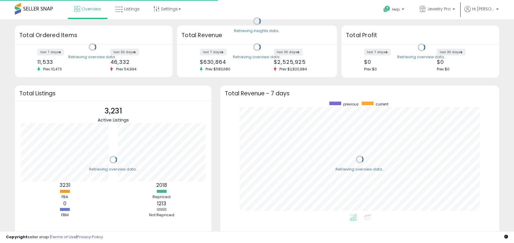
scroll to position [112, 267]
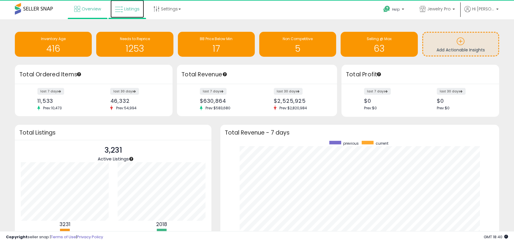
click at [130, 6] on span "Listings" at bounding box center [131, 9] width 15 height 6
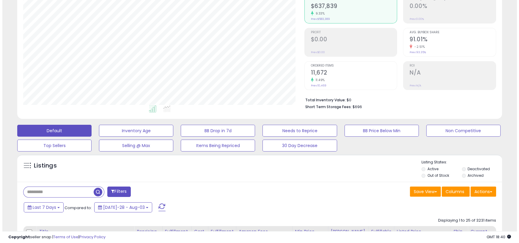
scroll to position [119, 0]
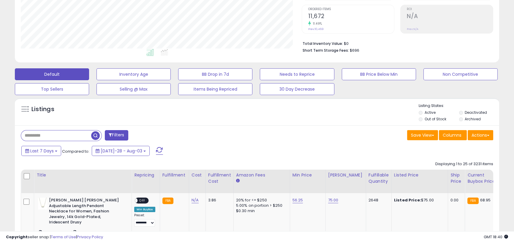
click at [466, 115] on label "Deactivated" at bounding box center [476, 112] width 22 height 5
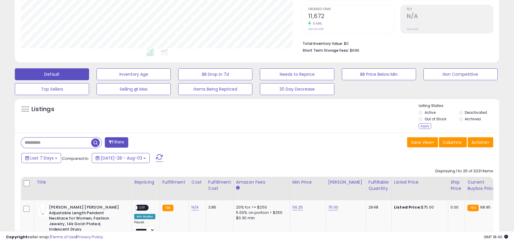
click at [464, 123] on li "Archived" at bounding box center [479, 119] width 40 height 7
drag, startPoint x: 422, startPoint y: 127, endPoint x: 485, endPoint y: 140, distance: 64.0
click at [422, 127] on div "Apply" at bounding box center [425, 126] width 12 height 6
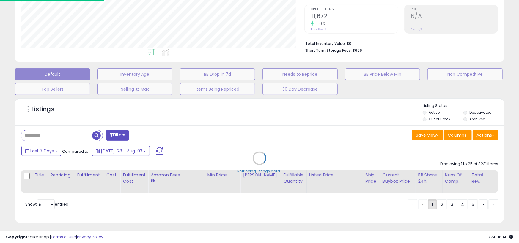
click at [485, 140] on div "Retrieving listings data.." at bounding box center [259, 162] width 498 height 135
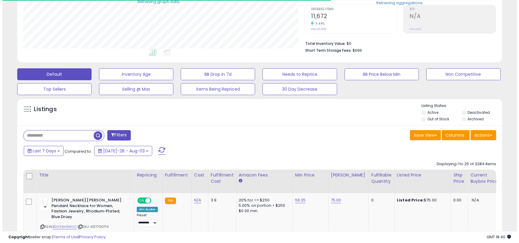
scroll to position [297024, 296865]
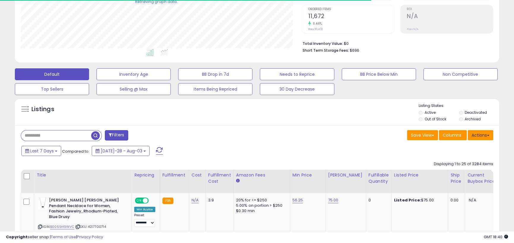
click at [480, 133] on button "Actions" at bounding box center [481, 135] width 26 height 10
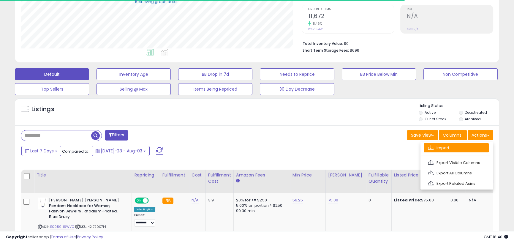
click at [462, 147] on link "Import" at bounding box center [456, 147] width 65 height 9
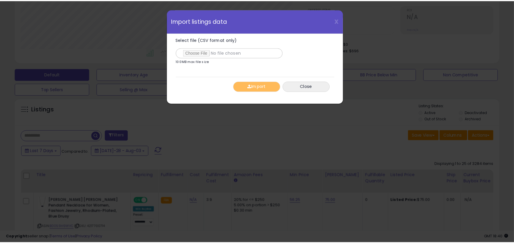
scroll to position [122, 283]
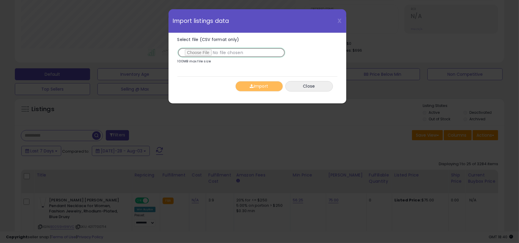
click at [203, 53] on input "Select file (CSV format only)" at bounding box center [231, 53] width 108 height 10
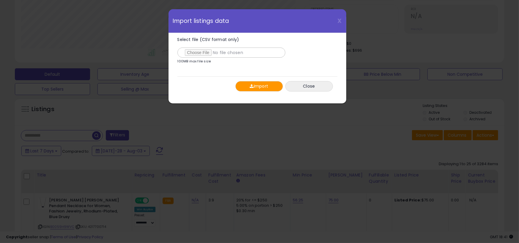
click at [261, 84] on button "Import" at bounding box center [259, 86] width 48 height 10
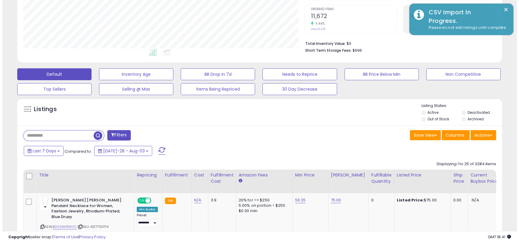
scroll to position [297024, 296865]
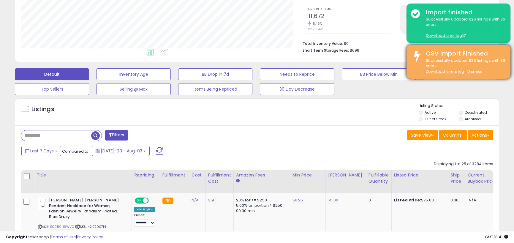
click at [443, 59] on div "Successfully updated 626 listings with 36 errors. Download errors log Dismiss" at bounding box center [464, 66] width 85 height 17
click at [451, 72] on link "Download errors log" at bounding box center [445, 71] width 38 height 5
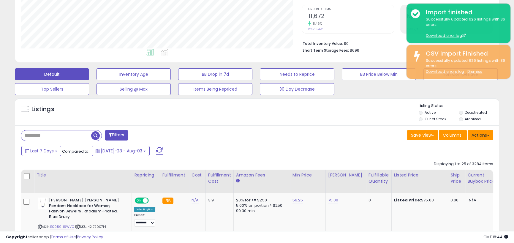
click at [486, 138] on button "Actions" at bounding box center [481, 135] width 26 height 10
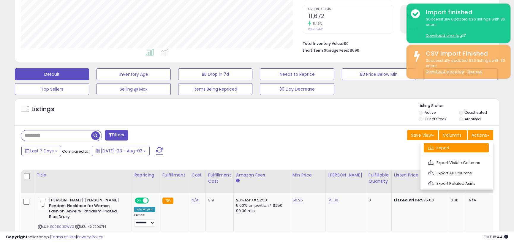
click at [447, 148] on link "Import" at bounding box center [456, 147] width 65 height 9
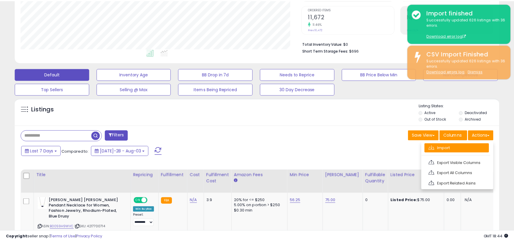
scroll to position [122, 283]
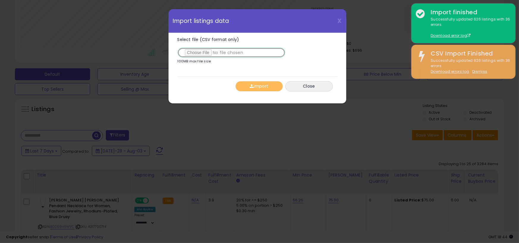
click at [190, 50] on input "Select file (CSV format only)" at bounding box center [231, 53] width 108 height 10
type input "**********"
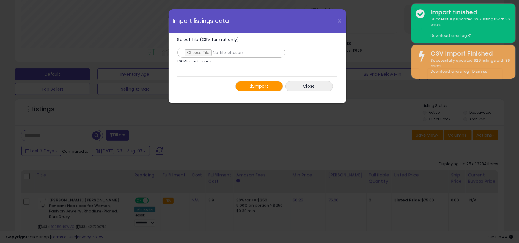
click at [261, 83] on button "Import" at bounding box center [259, 86] width 48 height 10
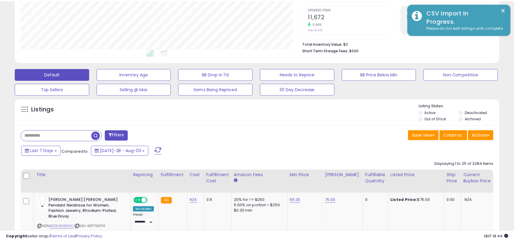
scroll to position [297024, 296865]
